Goal: Information Seeking & Learning: Learn about a topic

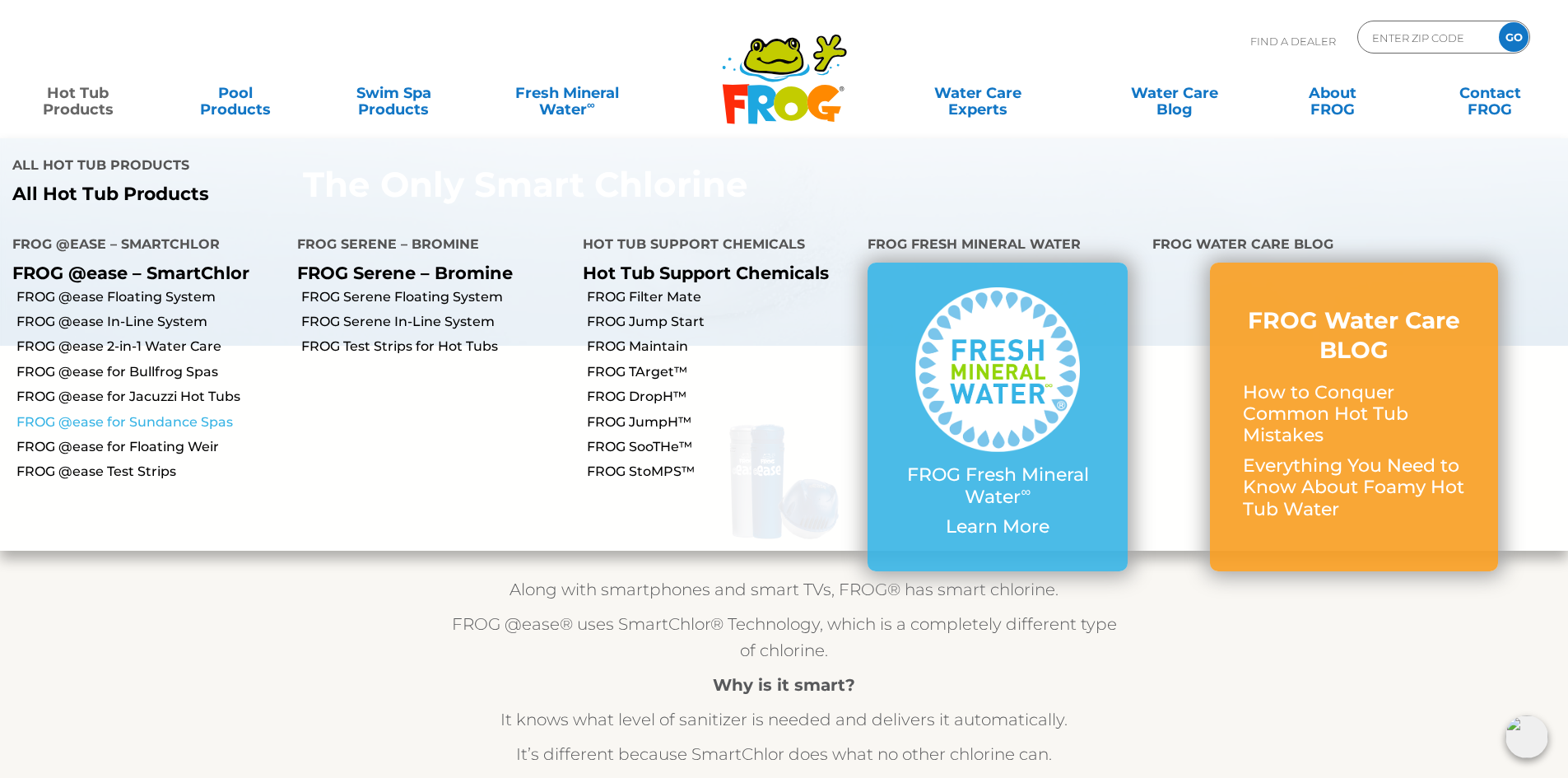
click at [153, 413] on link "FROG @ease for Sundance Spas" at bounding box center [151, 422] width 268 height 18
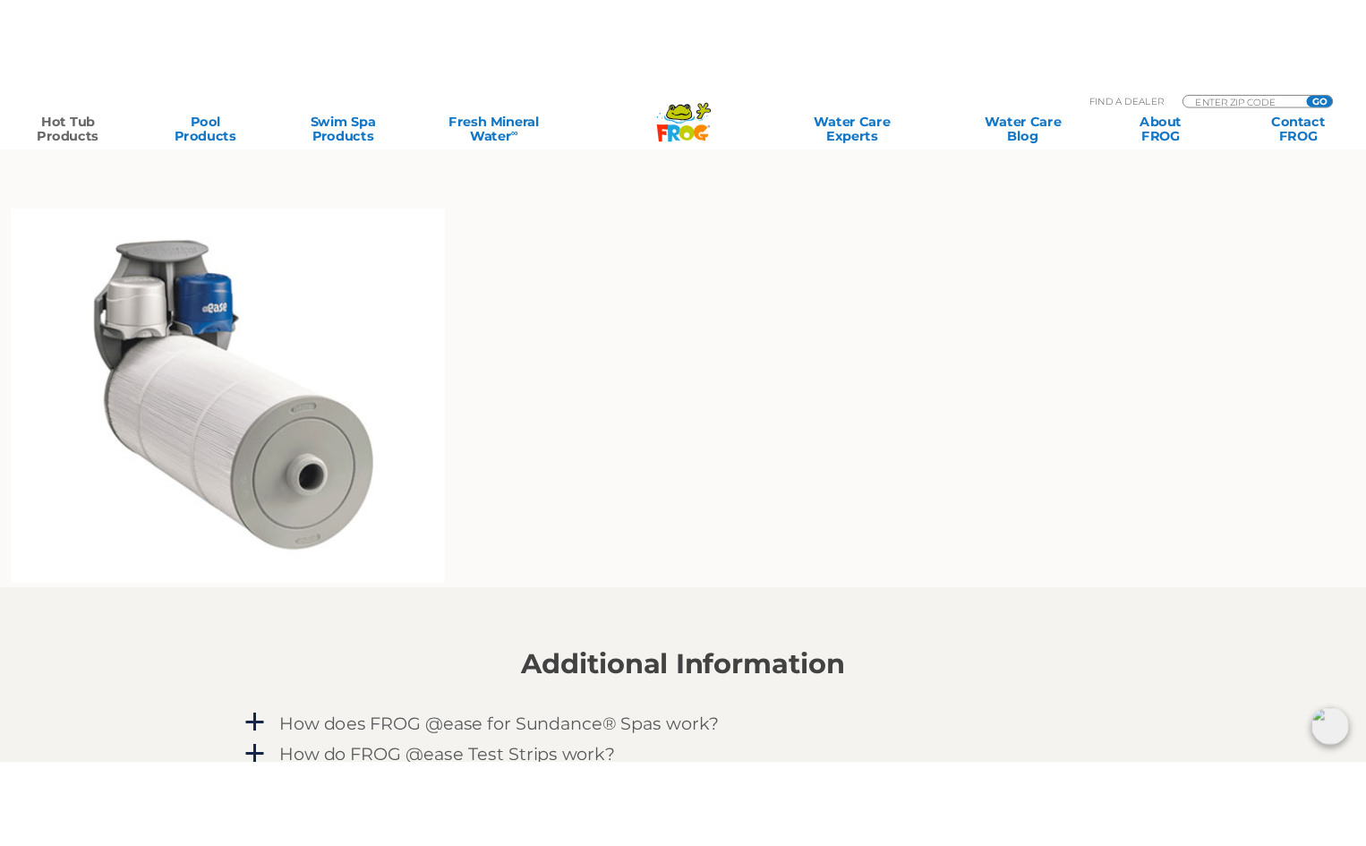
scroll to position [1343, 0]
